Goal: Transaction & Acquisition: Purchase product/service

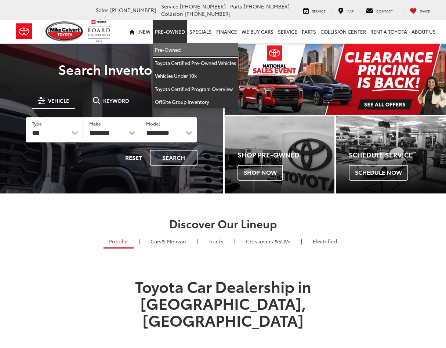
click at [167, 51] on link "Pre-Owned" at bounding box center [196, 49] width 86 height 13
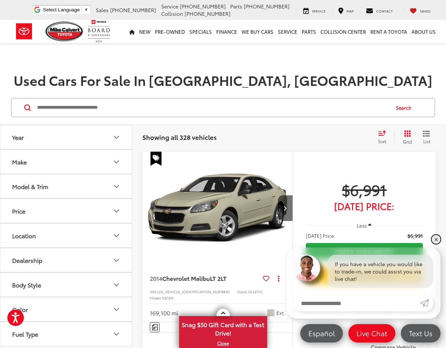
click at [437, 240] on link "✕" at bounding box center [436, 239] width 9 height 9
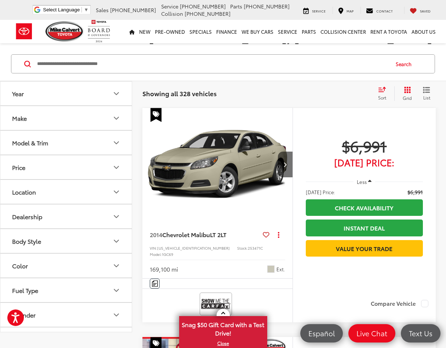
scroll to position [30, 0]
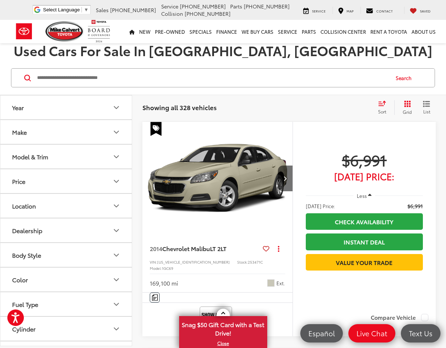
click at [211, 189] on img "2014 Chevrolet Malibu LT 2LT 0" at bounding box center [217, 179] width 151 height 114
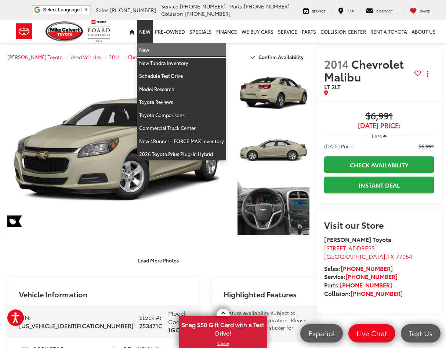
click at [147, 51] on link "New" at bounding box center [181, 49] width 89 height 13
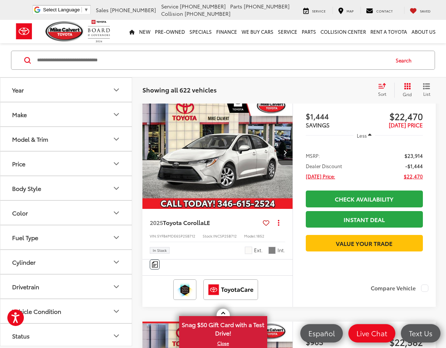
click at [223, 149] on img "2025 Toyota Corolla LE 0" at bounding box center [217, 153] width 151 height 114
